Goal: Task Accomplishment & Management: Manage account settings

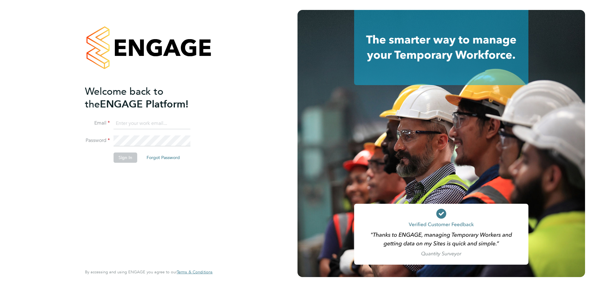
type input "[EMAIL_ADDRESS][PERSON_NAME][DOMAIN_NAME]"
click at [129, 160] on button "Sign In" at bounding box center [125, 158] width 24 height 10
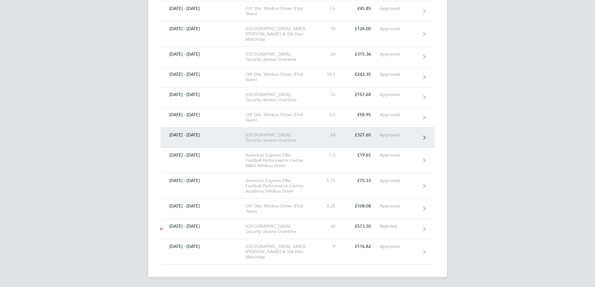
scroll to position [5815, 0]
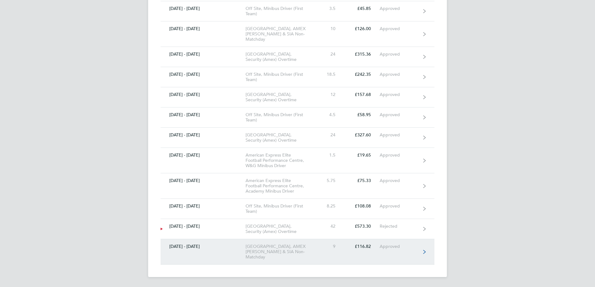
click at [395, 251] on link "[DATE] - [DATE] [GEOGRAPHIC_DATA], AMEX [PERSON_NAME] & SIA Non-Matchday 9 £116…" at bounding box center [297, 251] width 274 height 25
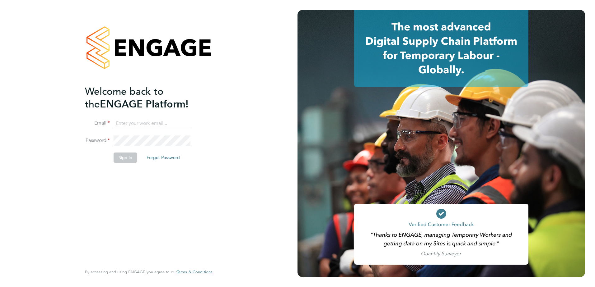
type input "les.ansell@brightonandhovealbion.com"
click at [123, 161] on button "Sign In" at bounding box center [125, 158] width 24 height 10
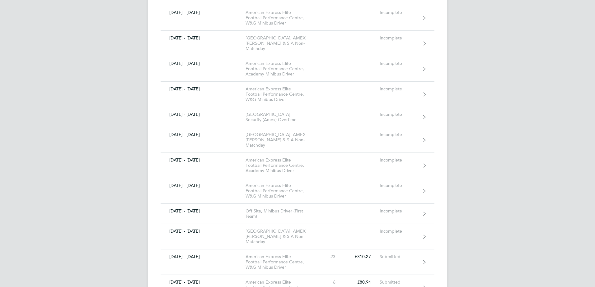
scroll to position [3016, 0]
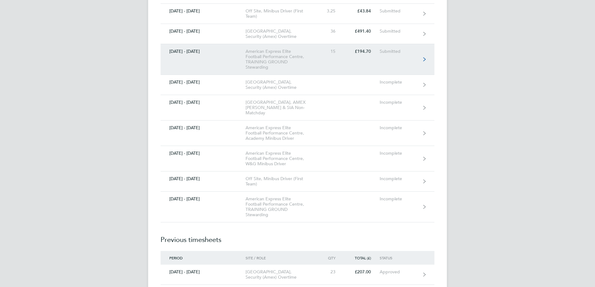
click at [339, 75] on link "[DATE] - [DATE] American Express Elite Football Performance Centre, TRAINING GR…" at bounding box center [297, 59] width 274 height 31
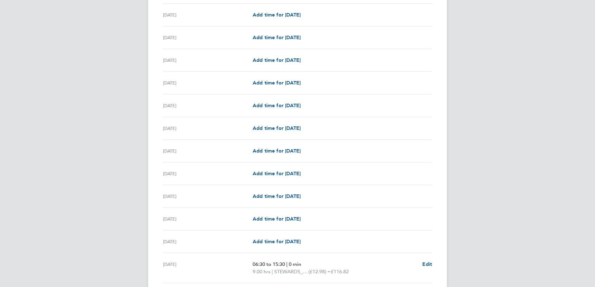
scroll to position [612, 0]
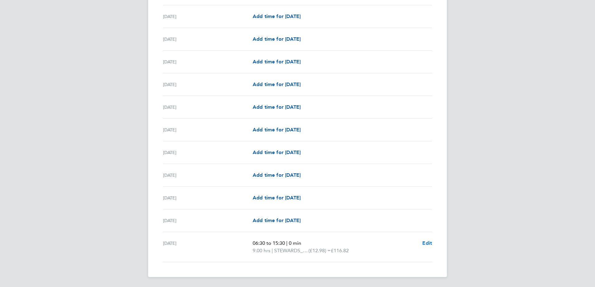
click at [428, 244] on span "Edit" at bounding box center [427, 243] width 10 height 6
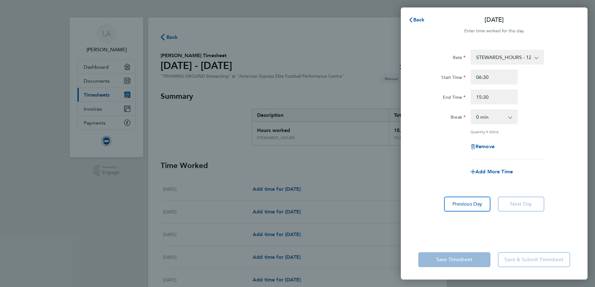
click at [367, 216] on div "Back [DATE] Enter time worked for this day. Rate STEWARDS_HOURS - 12.98 Start T…" at bounding box center [297, 143] width 595 height 287
click at [415, 20] on span "Back" at bounding box center [419, 20] width 12 height 6
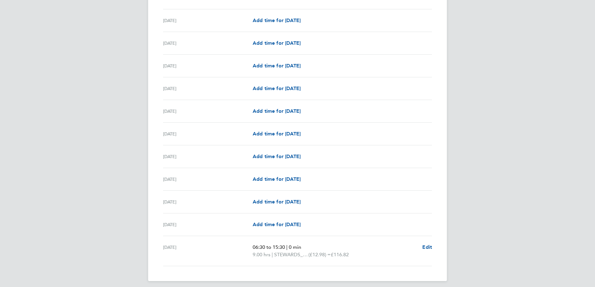
scroll to position [612, 0]
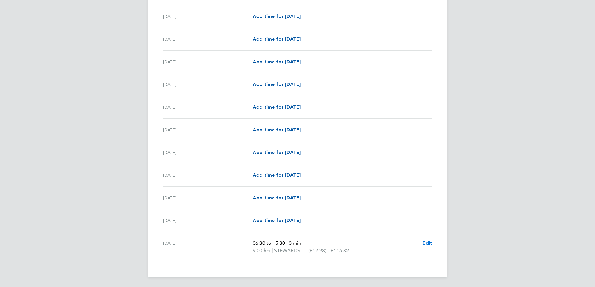
click at [425, 242] on span "Edit" at bounding box center [427, 243] width 10 height 6
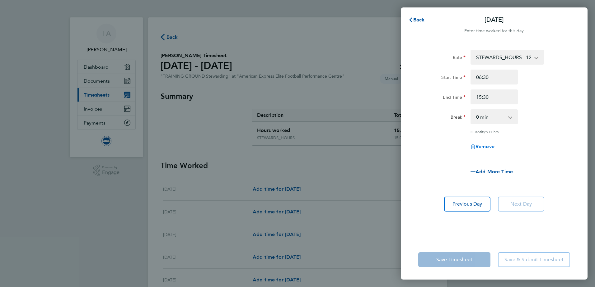
click at [478, 146] on span "Remove" at bounding box center [484, 147] width 19 height 6
select select "null"
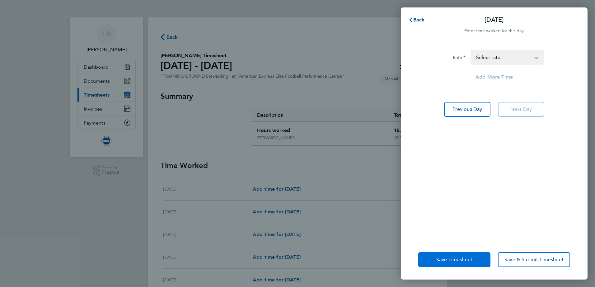
click at [454, 260] on span "Save Timesheet" at bounding box center [454, 260] width 36 height 6
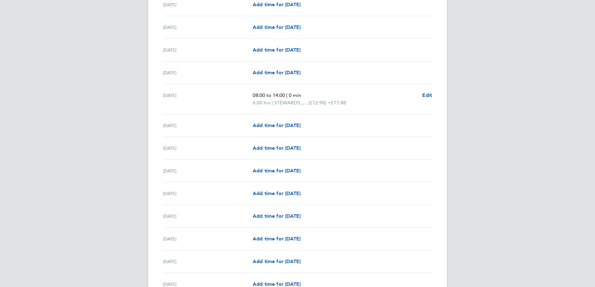
scroll to position [230, 0]
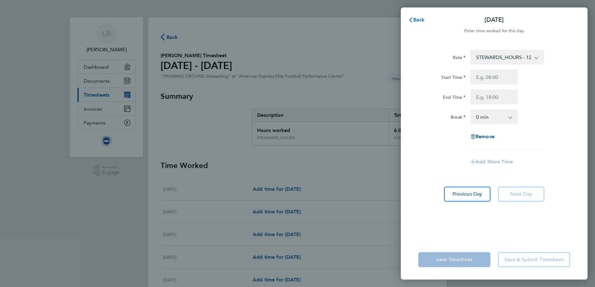
click at [411, 17] on icon "button" at bounding box center [410, 19] width 5 height 5
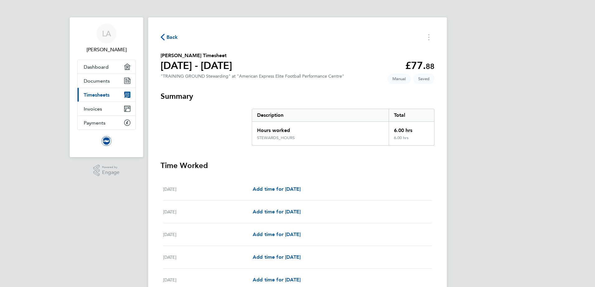
click at [168, 36] on span "Back" at bounding box center [172, 37] width 12 height 7
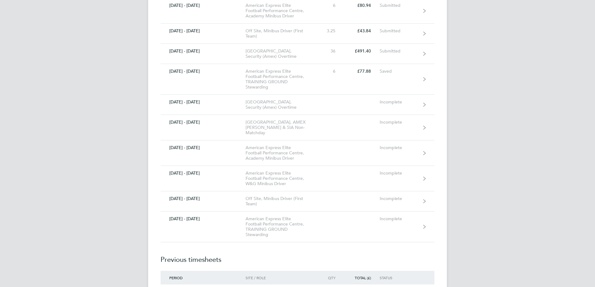
scroll to position [2985, 0]
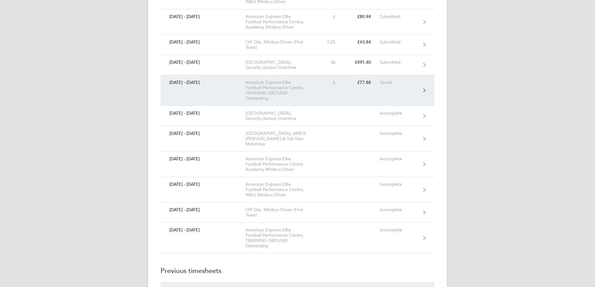
click at [318, 106] on link "[DATE] - [DATE] American Express Elite Football Performance Centre, TRAINING GR…" at bounding box center [297, 90] width 274 height 31
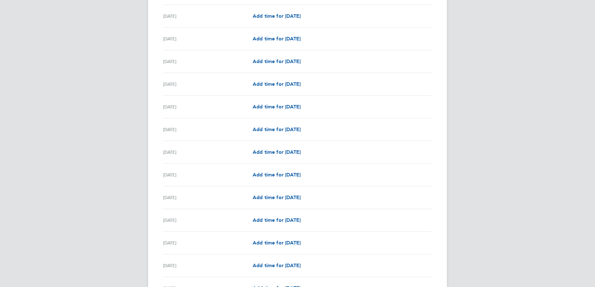
scroll to position [634, 0]
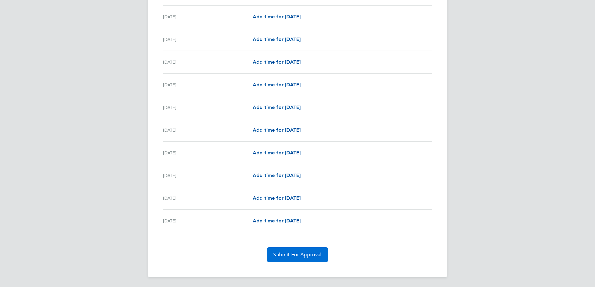
click at [298, 255] on span "Submit For Approval" at bounding box center [297, 255] width 48 height 6
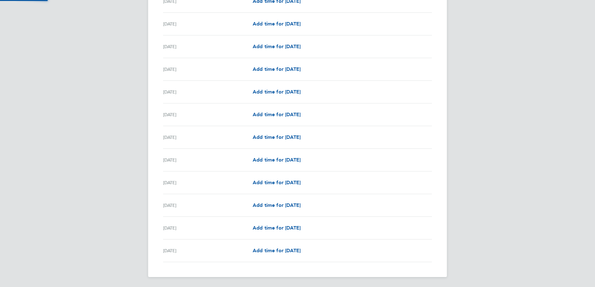
scroll to position [604, 0]
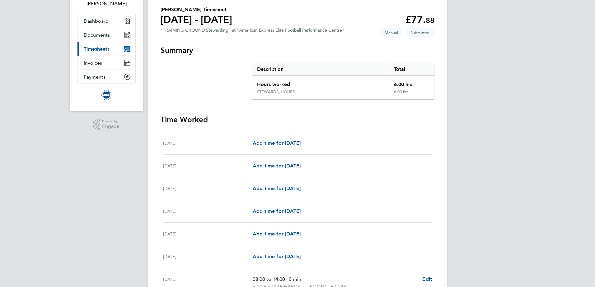
scroll to position [0, 0]
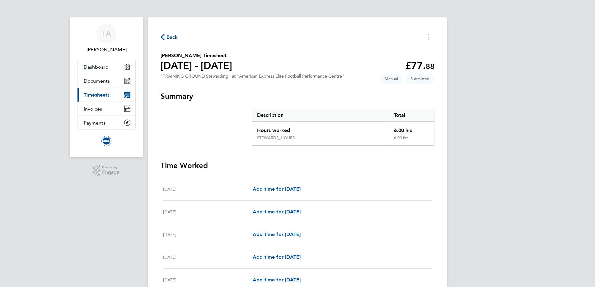
click at [96, 97] on span "Timesheets" at bounding box center [97, 95] width 26 height 6
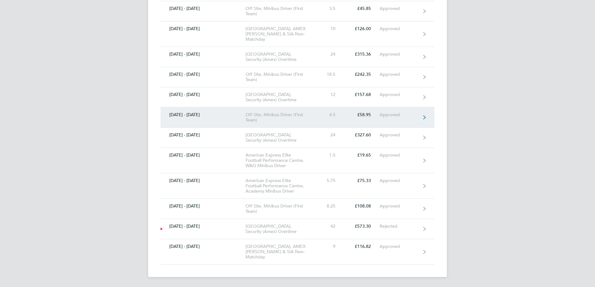
scroll to position [5815, 0]
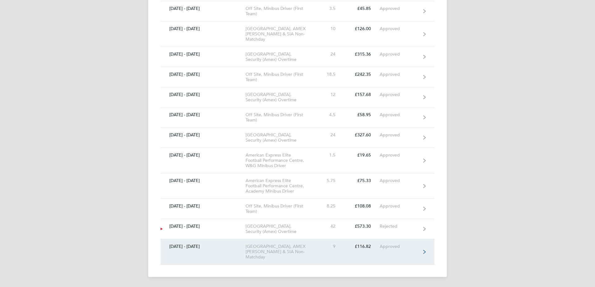
click at [285, 254] on div "[GEOGRAPHIC_DATA], AMEX [PERSON_NAME] & SIA Non-Matchday" at bounding box center [280, 252] width 71 height 16
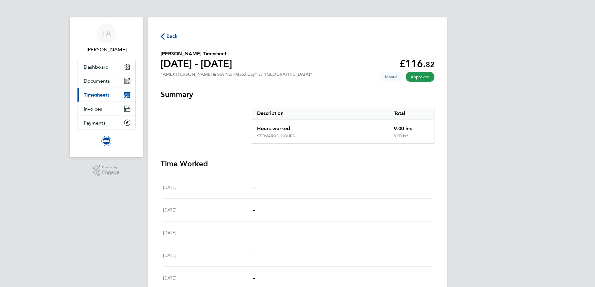
click at [171, 35] on span "Back" at bounding box center [172, 36] width 12 height 7
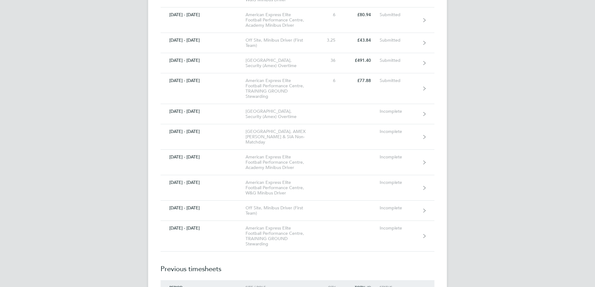
scroll to position [2985, 0]
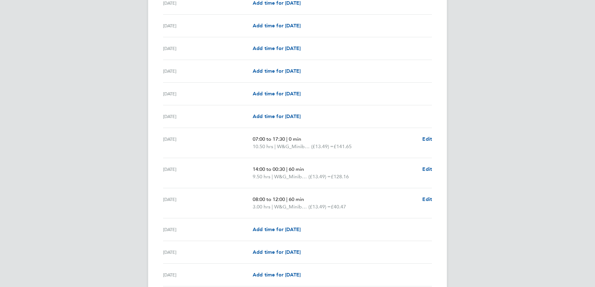
scroll to position [280, 0]
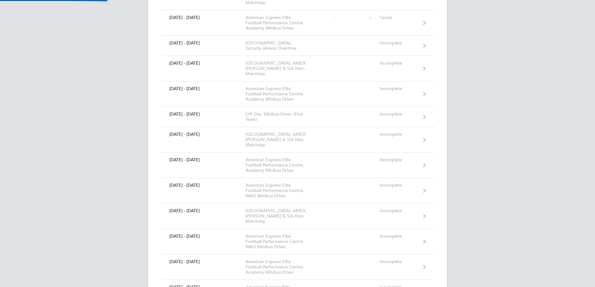
scroll to position [2985, 0]
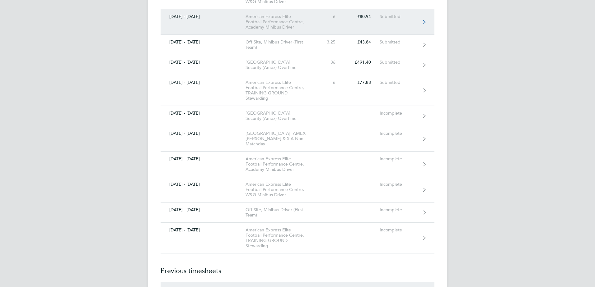
click at [351, 35] on link "[DATE] - [DATE] American Express Elite Football Performance Centre, Academy Min…" at bounding box center [297, 21] width 274 height 25
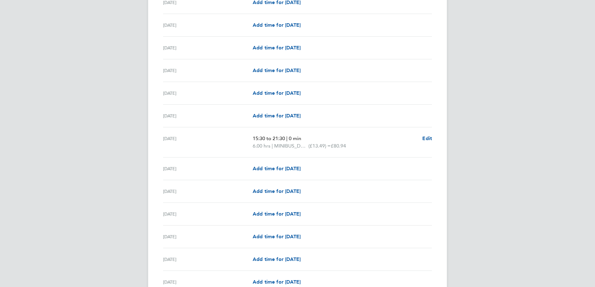
scroll to position [511, 0]
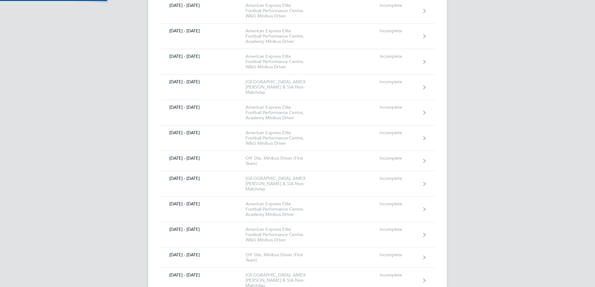
scroll to position [2985, 0]
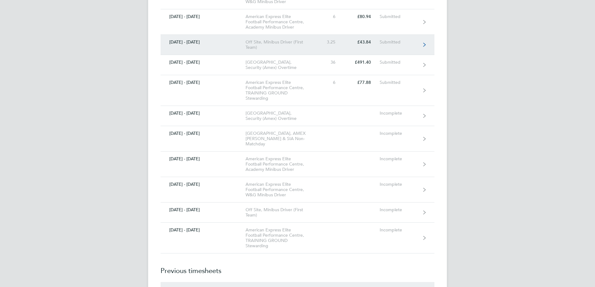
drag, startPoint x: 353, startPoint y: 133, endPoint x: 259, endPoint y: 135, distance: 93.3
click at [259, 50] on div "Off Site, Minibus Driver (First Team)" at bounding box center [280, 44] width 71 height 11
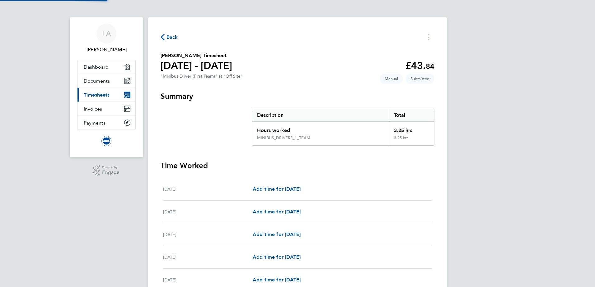
scroll to position [2985, 0]
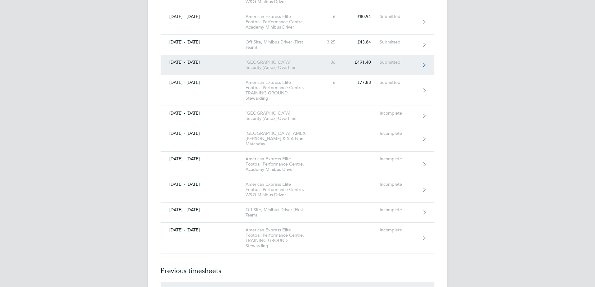
drag, startPoint x: 310, startPoint y: 152, endPoint x: 288, endPoint y: 157, distance: 22.8
click at [288, 70] on div "[GEOGRAPHIC_DATA], Security (Amex) Overtime" at bounding box center [280, 65] width 71 height 11
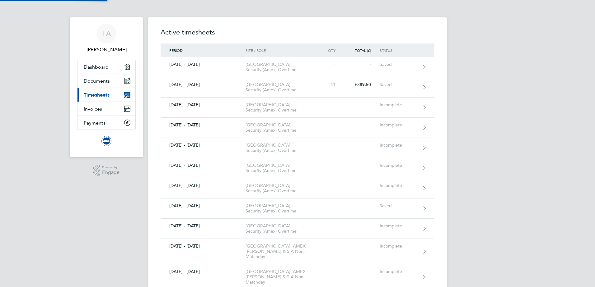
scroll to position [2985, 0]
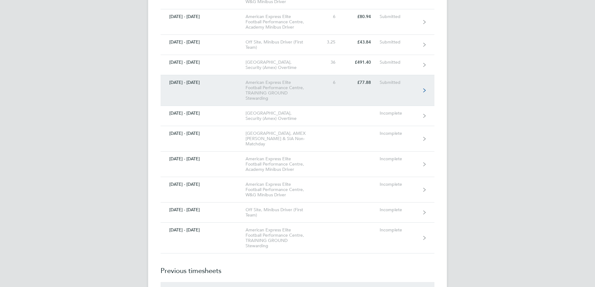
drag, startPoint x: 366, startPoint y: 178, endPoint x: 333, endPoint y: 184, distance: 33.7
click at [333, 106] on link "[DATE] - [DATE] American Express Elite Football Performance Centre, TRAINING GR…" at bounding box center [297, 90] width 274 height 31
